Goal: Navigation & Orientation: Find specific page/section

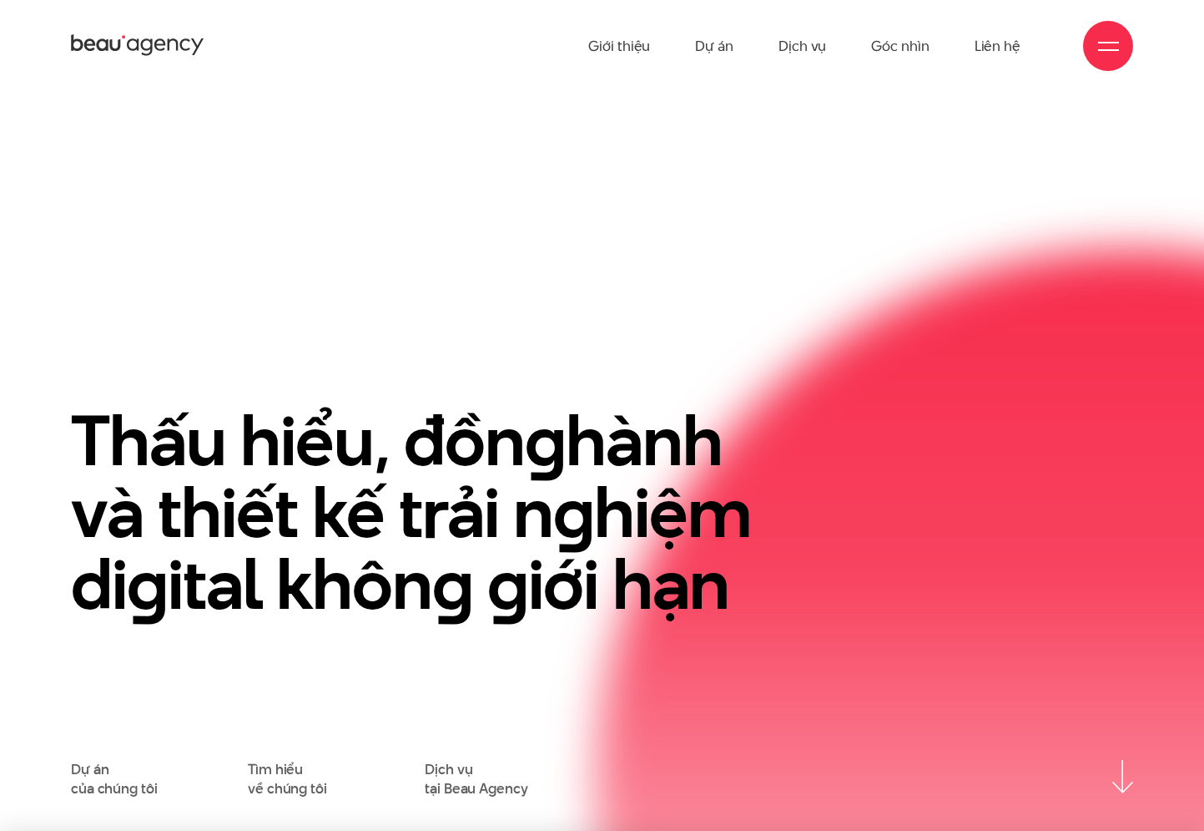
click at [757, 103] on section "Thấu hiểu, đồn g hành và thiết kế trải n g hiệm di g ital khôn g g iới hạn Dự á…" at bounding box center [602, 461] width 1204 height 739
click at [715, 51] on link "Dự án" at bounding box center [714, 46] width 38 height 92
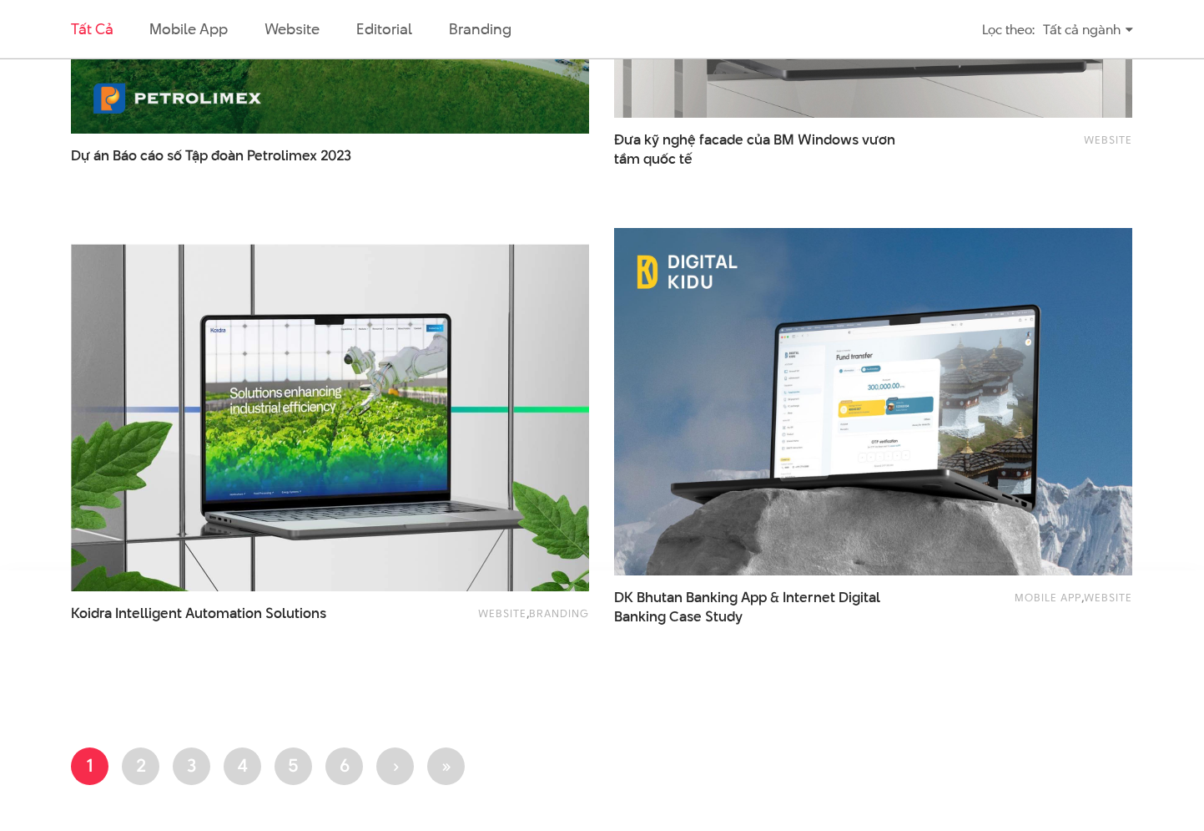
scroll to position [2845, 0]
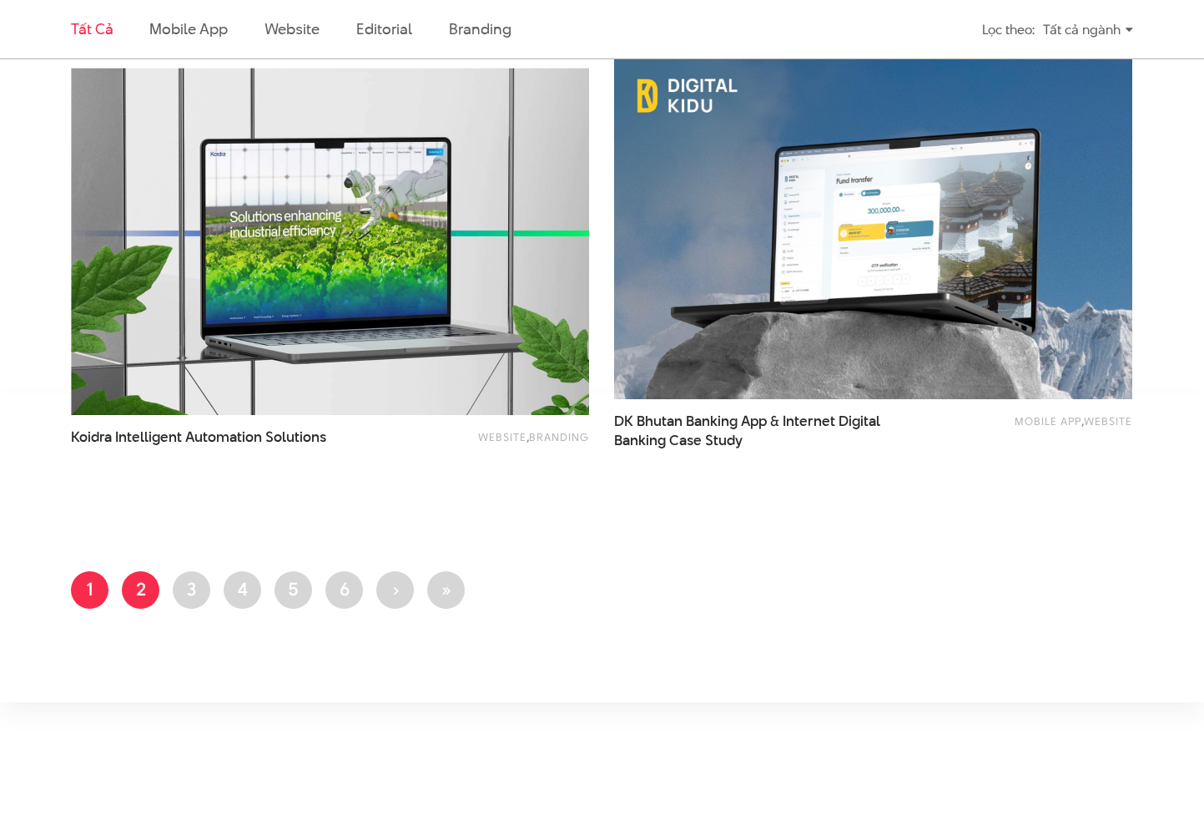
click at [136, 586] on link "Trang 2" at bounding box center [141, 590] width 38 height 38
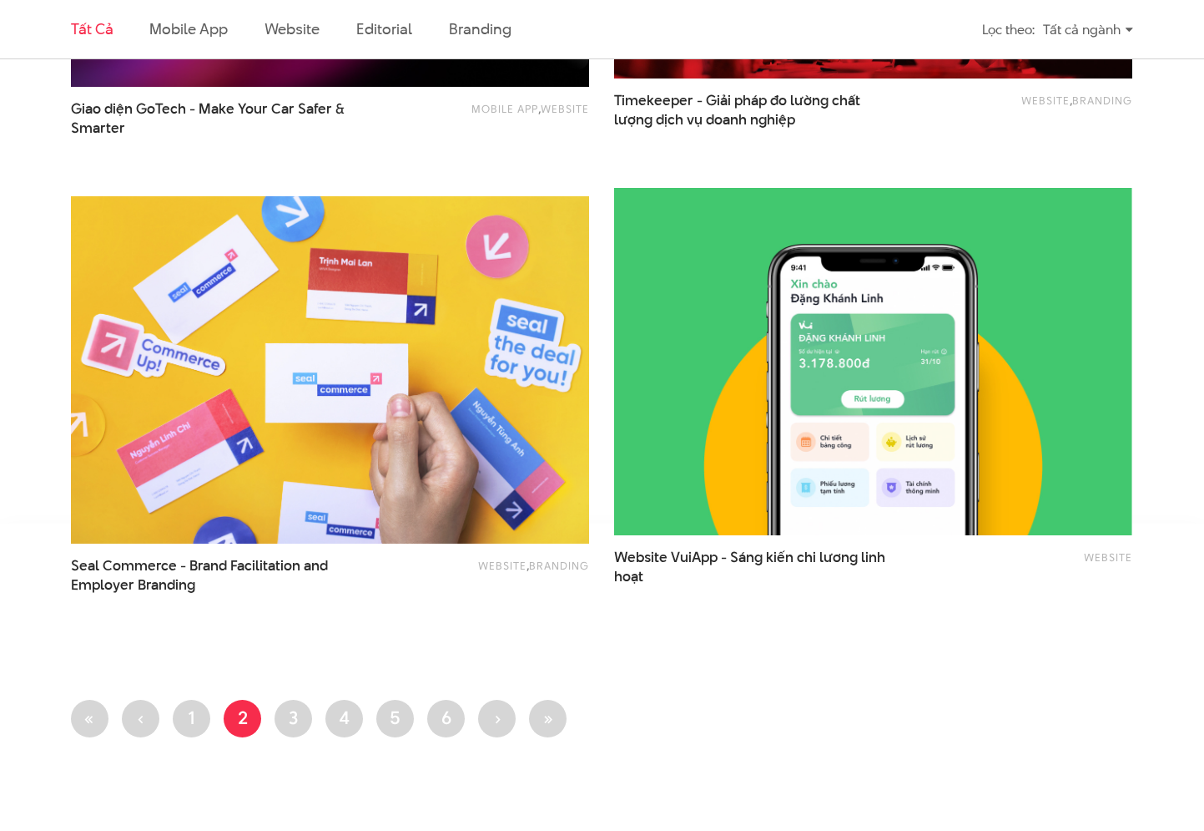
scroll to position [2724, 0]
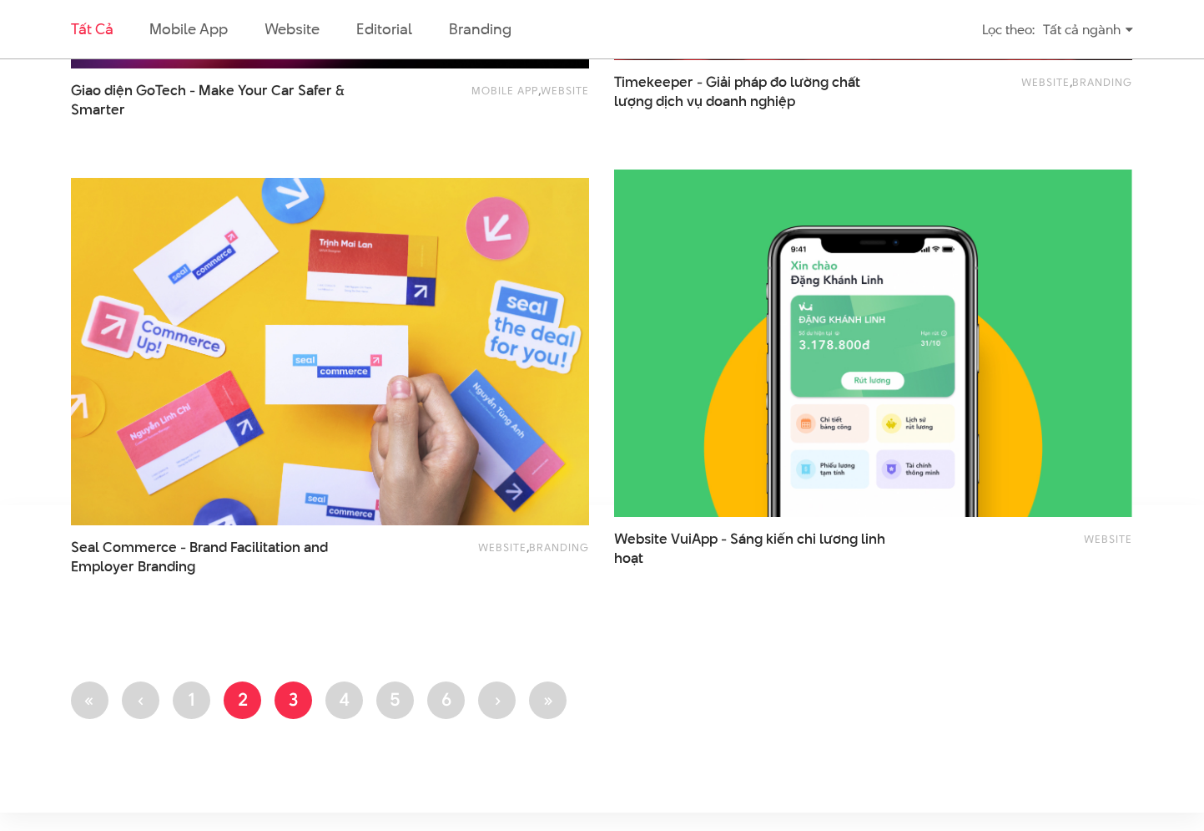
click at [290, 699] on link "Trang 3" at bounding box center [294, 700] width 38 height 38
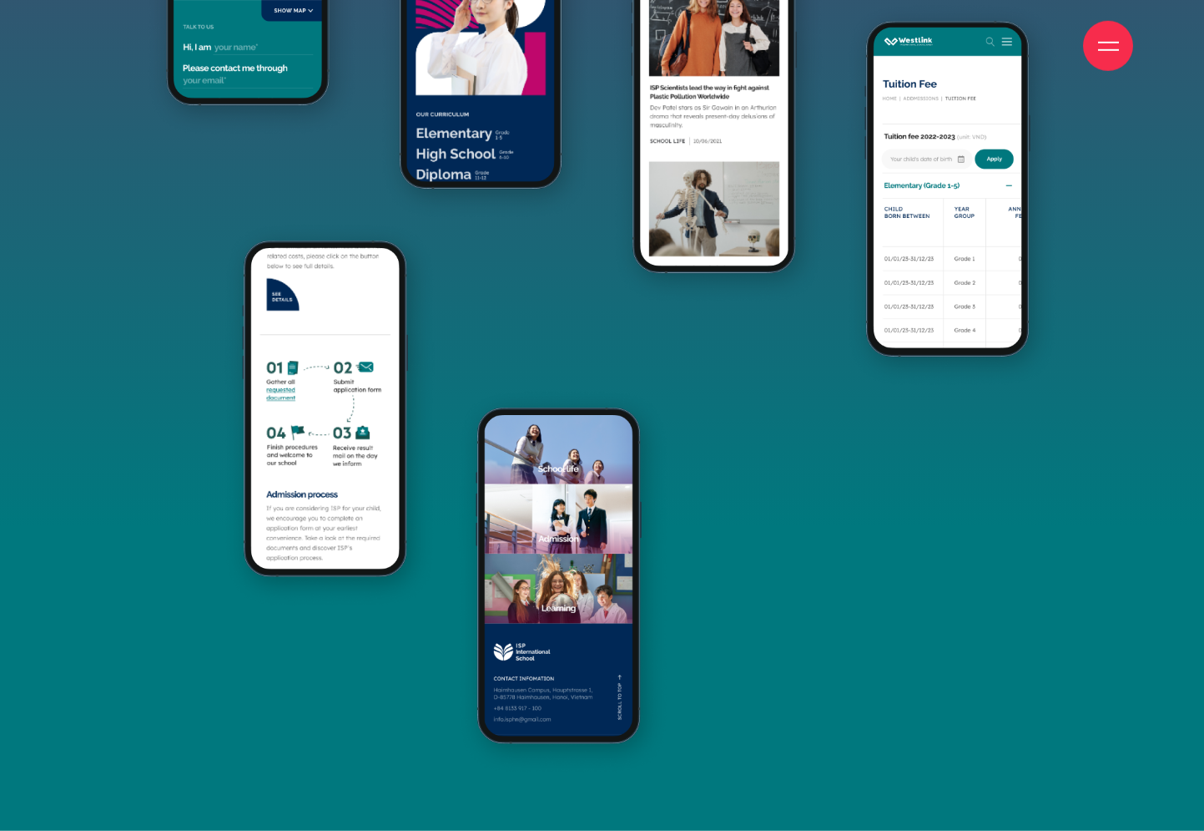
scroll to position [14370, 0]
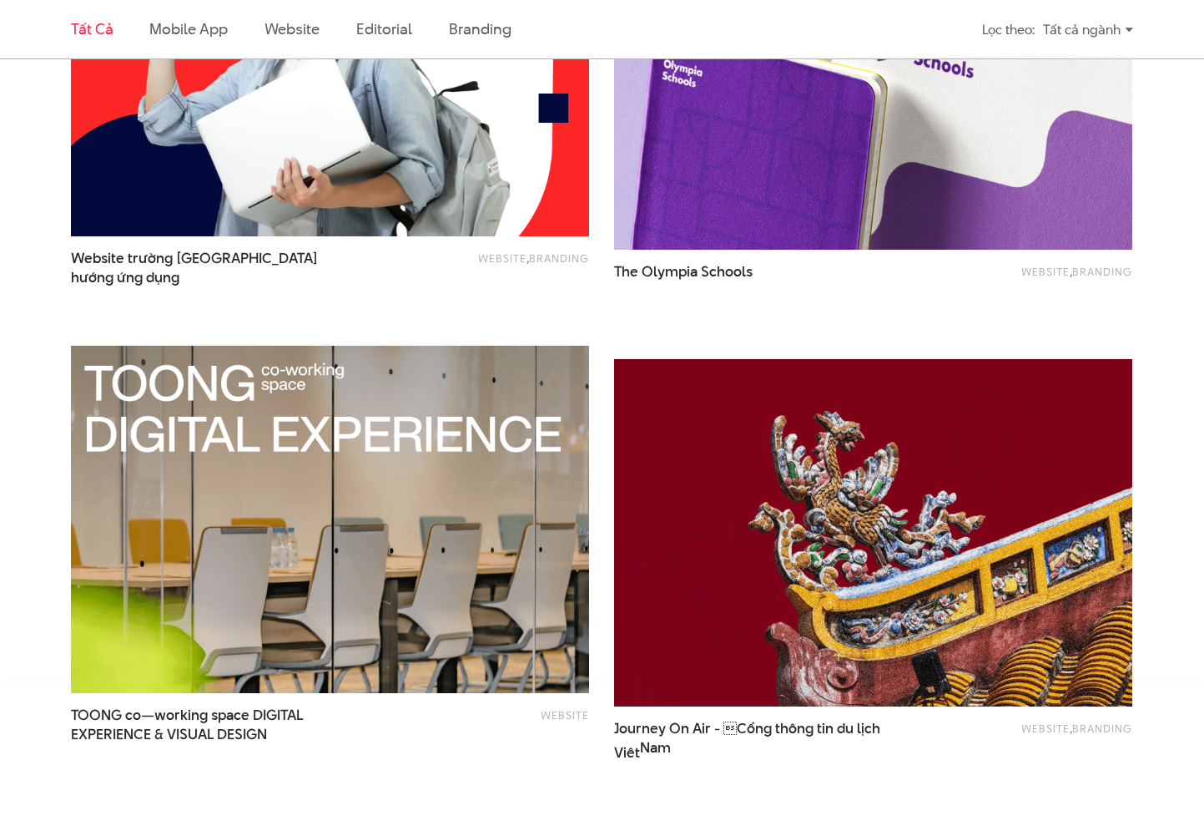
scroll to position [2831, 0]
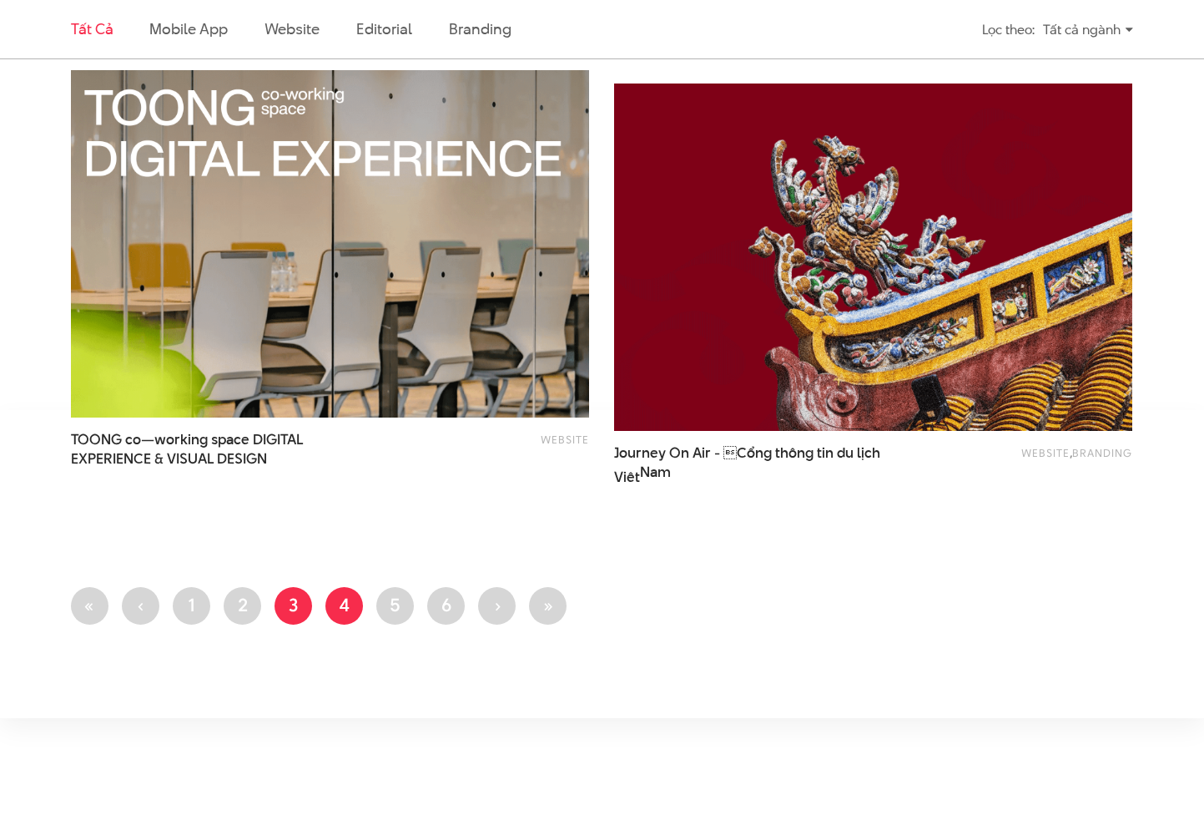
click at [336, 598] on link "Trang 4" at bounding box center [345, 606] width 38 height 38
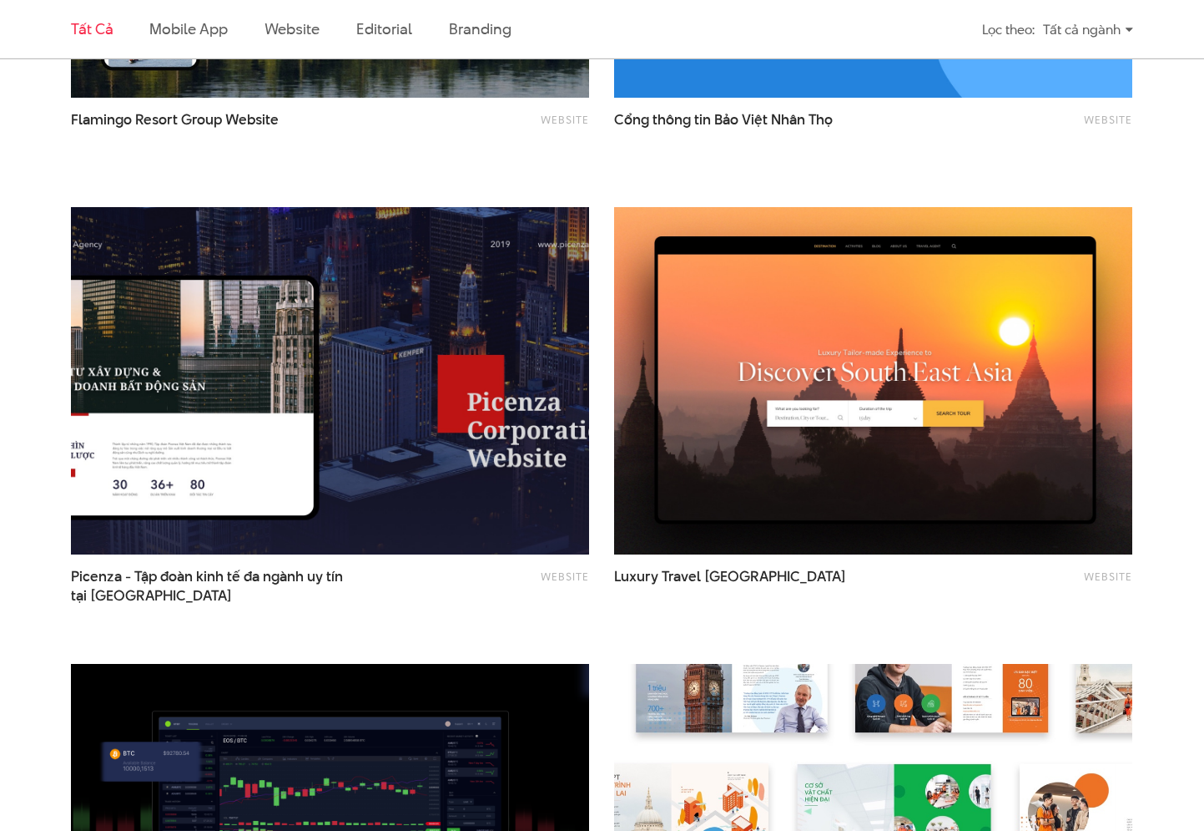
scroll to position [2350, 0]
